Goal: Communication & Community: Ask a question

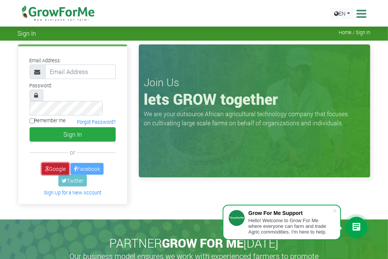
click at [56, 163] on link "Google" at bounding box center [55, 169] width 27 height 12
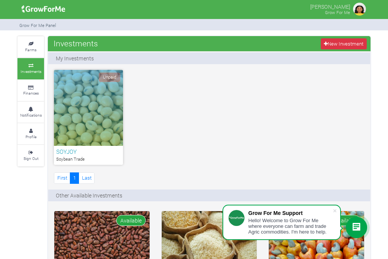
click at [354, 235] on div at bounding box center [356, 227] width 21 height 21
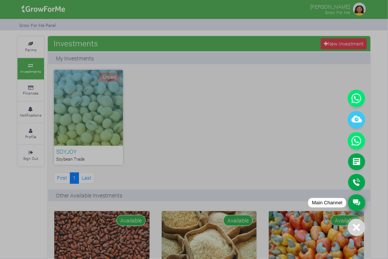
click at [355, 204] on link "Main Channel" at bounding box center [356, 202] width 17 height 17
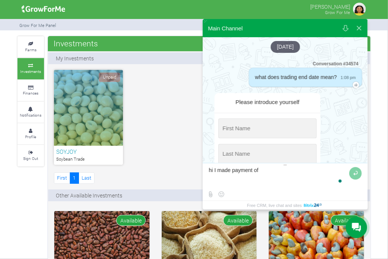
scroll to position [888, 0]
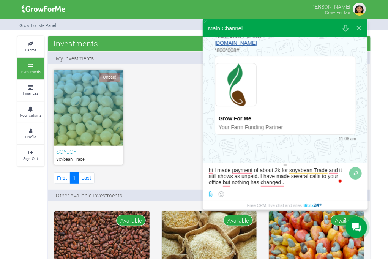
click at [211, 193] on label at bounding box center [210, 193] width 9 height 9
click at [0, 0] on input "file" at bounding box center [0, 0] width 0 height 0
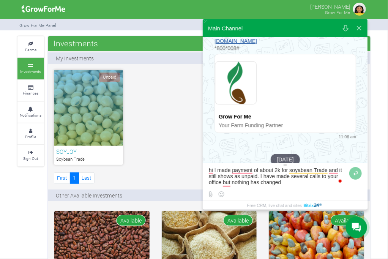
type textarea "hi I made payment of about 2k for soyabean Trade and it still shows as unpaid. …"
click at [210, 170] on textarea "To enrich screen reader interactions, please activate Accessibility in Grammarl…" at bounding box center [278, 177] width 139 height 20
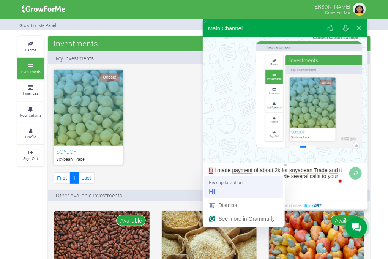
scroll to position [1029, 0]
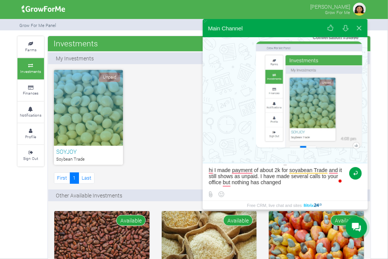
click at [358, 175] on button at bounding box center [355, 173] width 13 height 13
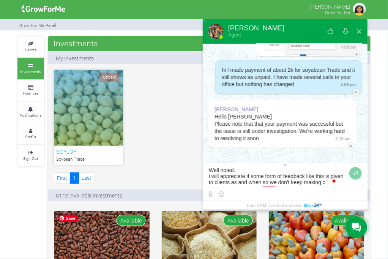
scroll to position [5, 0]
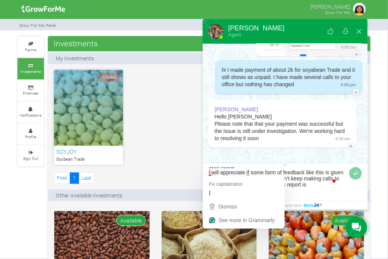
click at [210, 172] on textarea "To enrich screen reader interactions, please activate Accessibility in Grammarl…" at bounding box center [278, 177] width 139 height 20
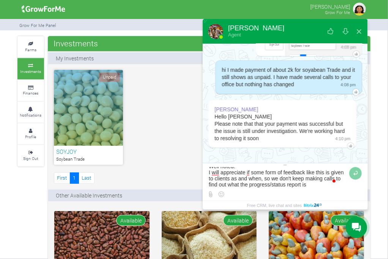
click at [339, 181] on textarea "To enrich screen reader interactions, please activate Accessibility in Grammarl…" at bounding box center [278, 177] width 139 height 20
click at [327, 183] on textarea "To enrich screen reader interactions, please activate Accessibility in Grammarl…" at bounding box center [278, 177] width 139 height 20
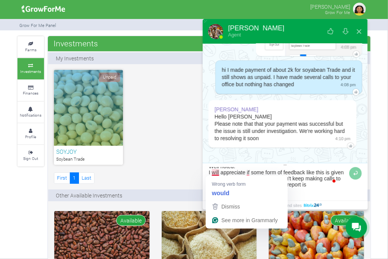
click at [217, 170] on textarea "To enrich screen reader interactions, please activate Accessibility in Grammarl…" at bounding box center [278, 177] width 139 height 20
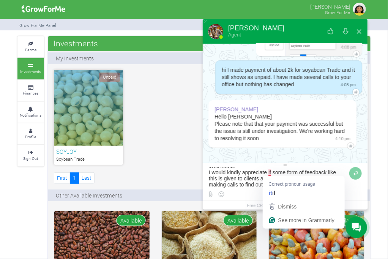
click at [270, 173] on textarea "To enrich screen reader interactions, please activate Accessibility in Grammarl…" at bounding box center [278, 177] width 139 height 20
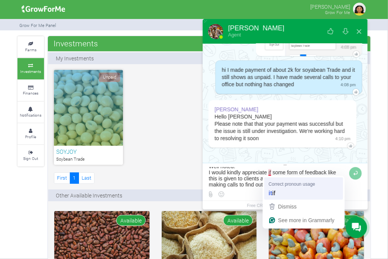
type textarea "Well noted. I would kindly appreciate it if some form of feedback like this is …"
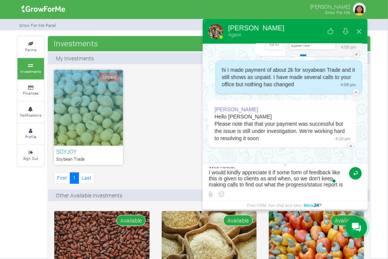
click at [355, 176] on button at bounding box center [355, 173] width 13 height 13
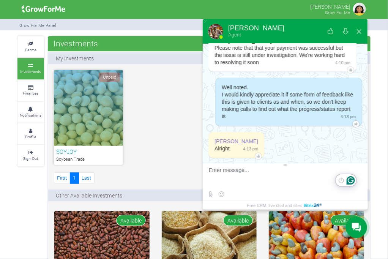
scroll to position [1213, 0]
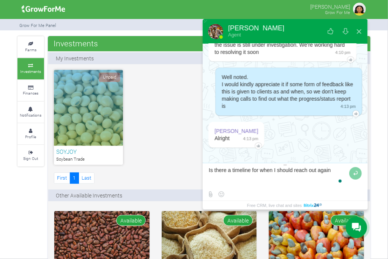
type textarea "Is there a timeline for when I should reach out again?"
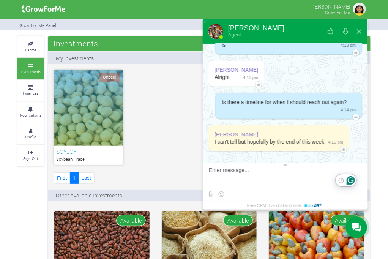
scroll to position [1278, 0]
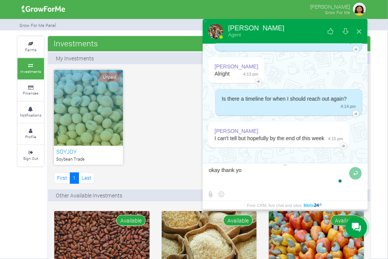
type textarea "okay thank you"
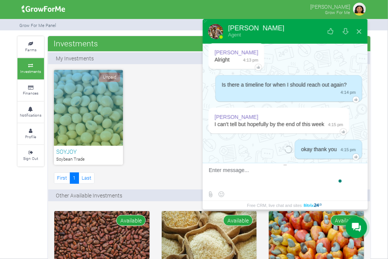
scroll to position [1304, 0]
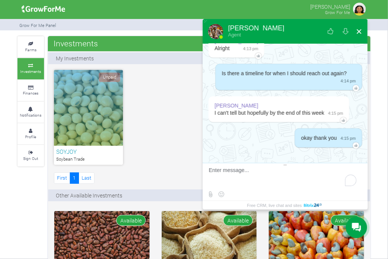
click at [363, 33] on button at bounding box center [359, 31] width 14 height 18
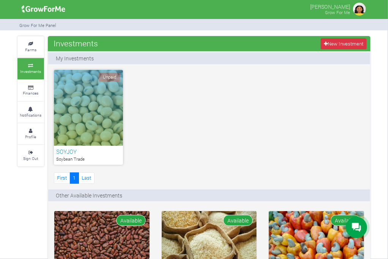
scroll to position [1134, 0]
